Goal: Task Accomplishment & Management: Manage account settings

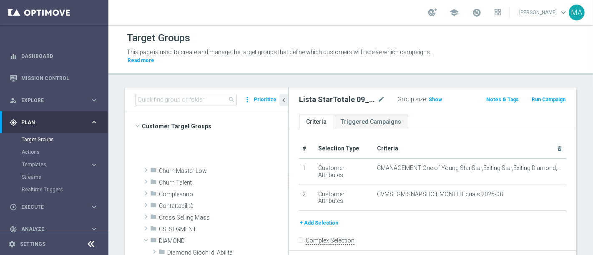
scroll to position [278, 0]
